Goal: Transaction & Acquisition: Obtain resource

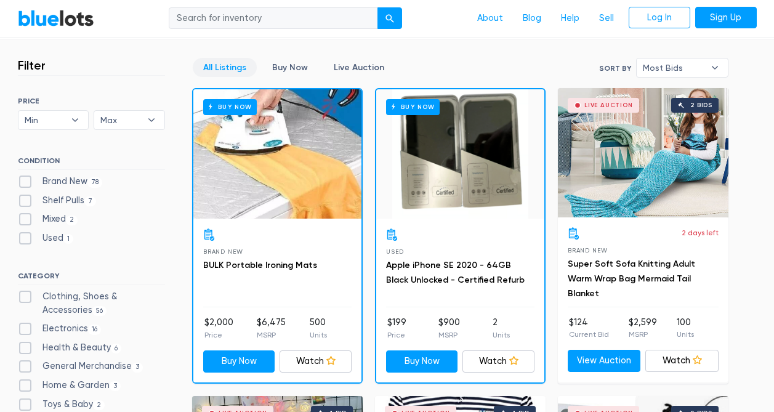
scroll to position [325, 0]
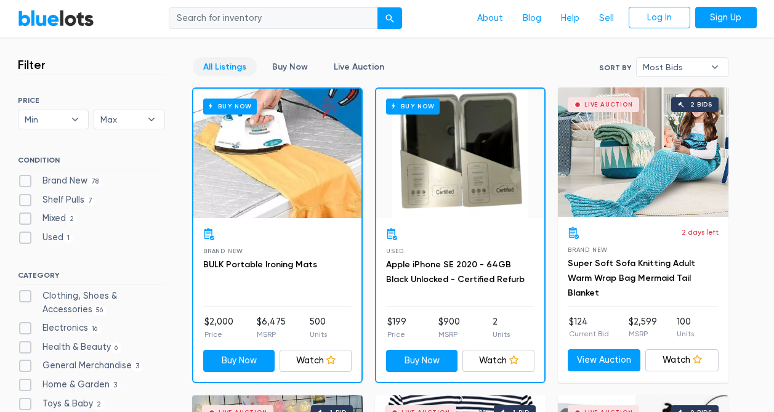
click at [28, 182] on label "Brand New 78" at bounding box center [60, 181] width 85 height 14
click at [26, 182] on New"] "Brand New 78" at bounding box center [22, 178] width 8 height 8
checkbox New"] "true"
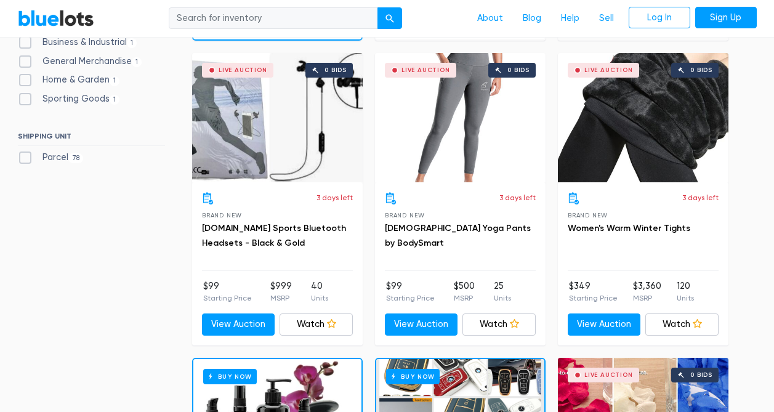
scroll to position [665, 0]
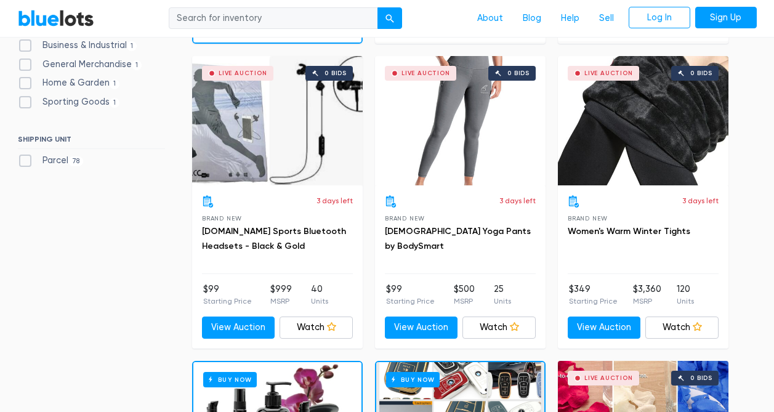
click at [27, 158] on label "Parcel 78" at bounding box center [51, 161] width 66 height 14
click at [26, 158] on input "Parcel 78" at bounding box center [22, 158] width 8 height 8
checkbox input "true"
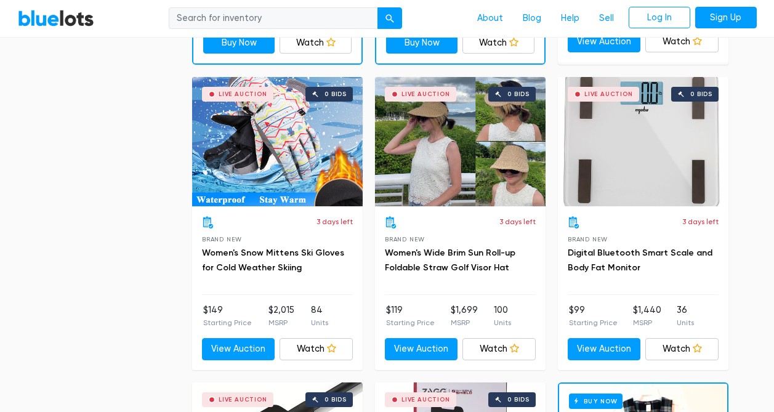
scroll to position [1260, 0]
